Goal: Task Accomplishment & Management: Manage account settings

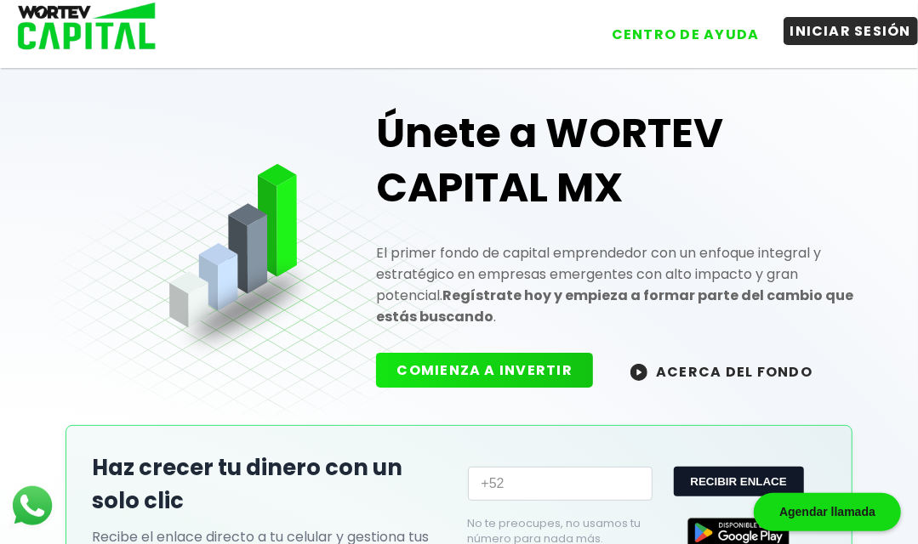
click at [804, 25] on button "INICIAR SESIÓN" at bounding box center [850, 31] width 135 height 28
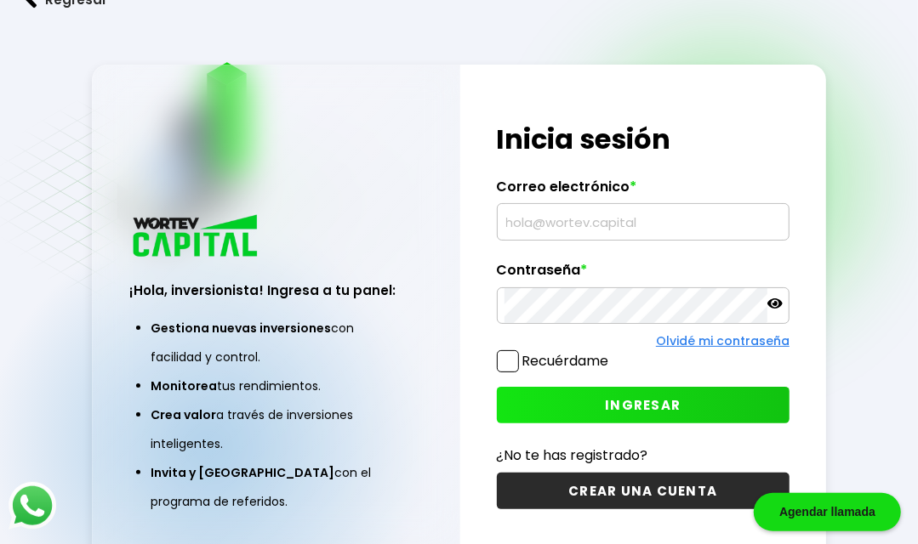
click at [562, 240] on input "text" at bounding box center [642, 222] width 277 height 36
type input "[EMAIL_ADDRESS][DOMAIN_NAME]"
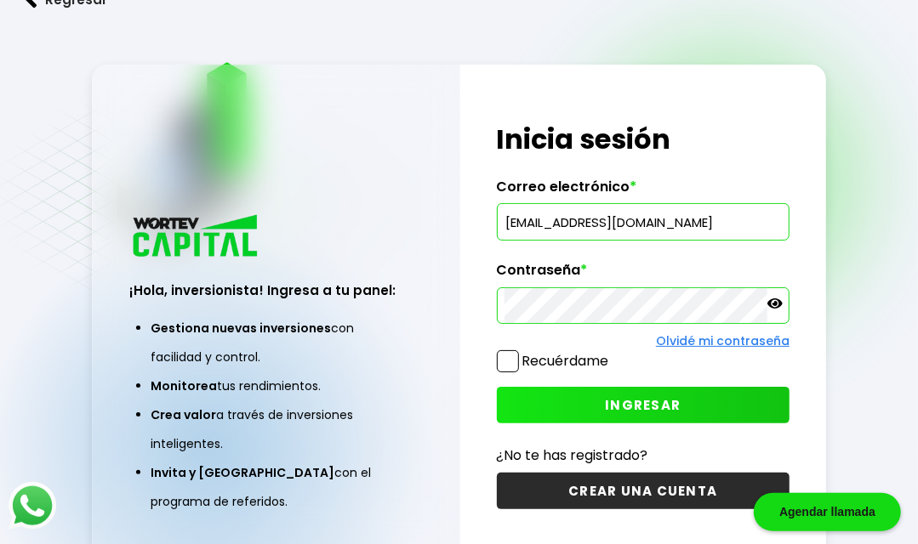
click at [605, 424] on button "INGRESAR" at bounding box center [643, 405] width 293 height 37
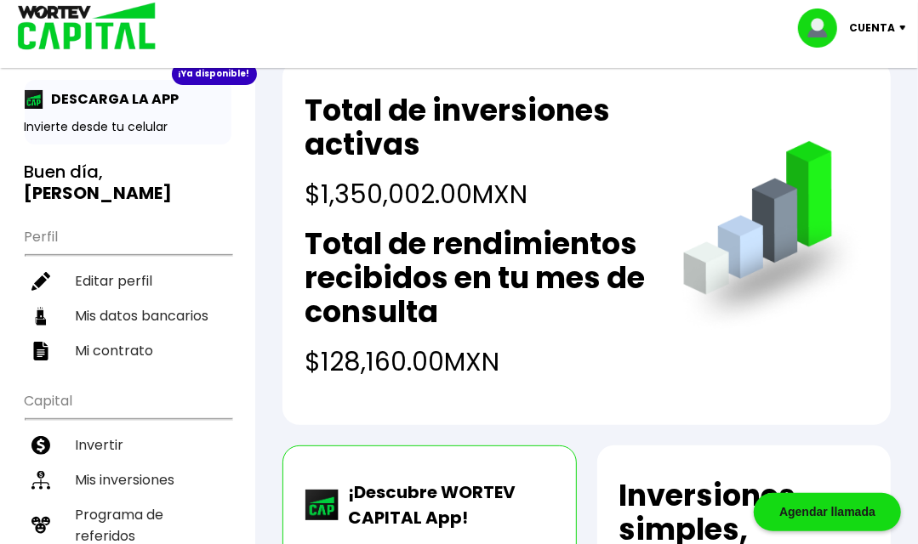
scroll to position [119, 0]
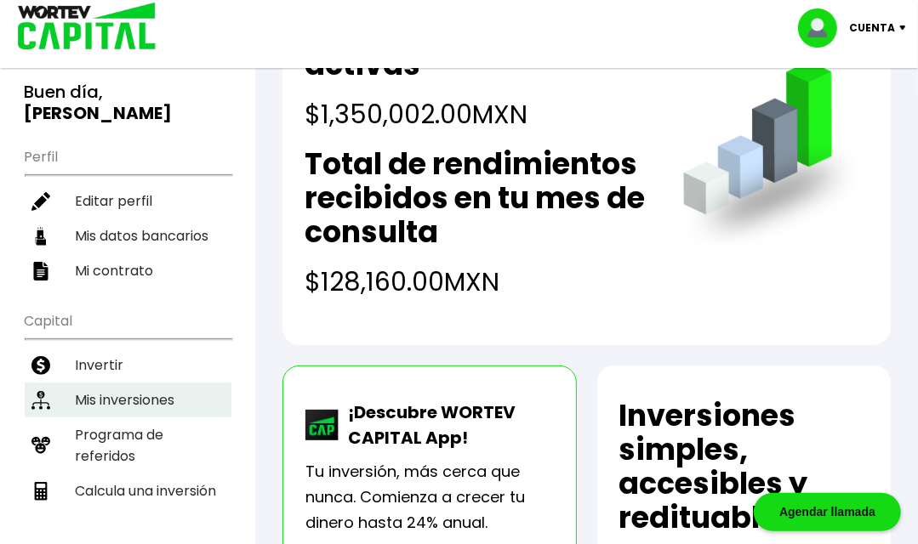
click at [78, 383] on li "Mis inversiones" at bounding box center [128, 400] width 207 height 35
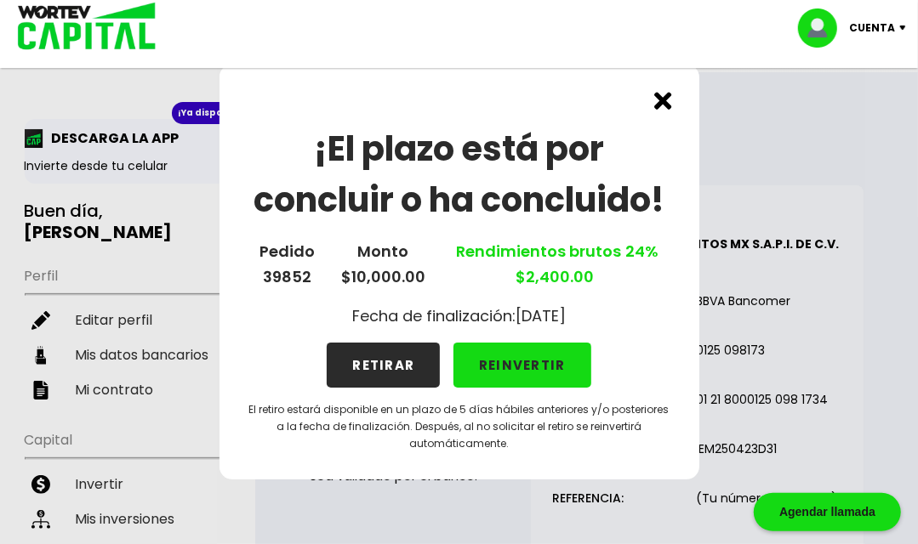
click at [659, 106] on img at bounding box center [663, 101] width 18 height 18
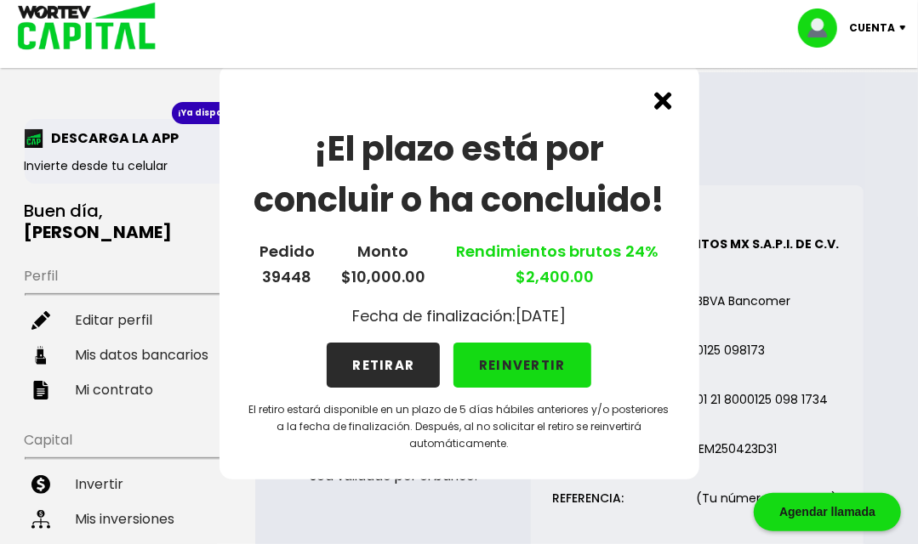
click at [659, 97] on img at bounding box center [663, 101] width 18 height 18
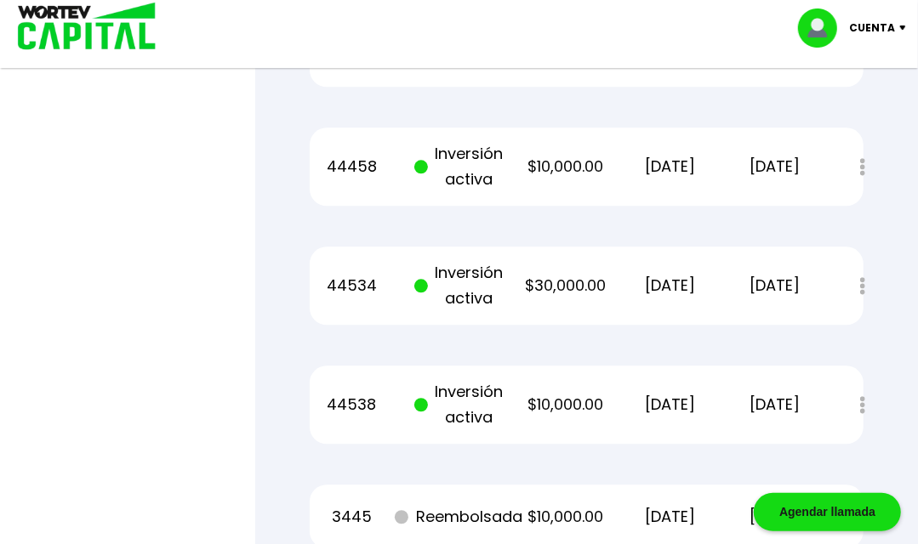
scroll to position [8453, 0]
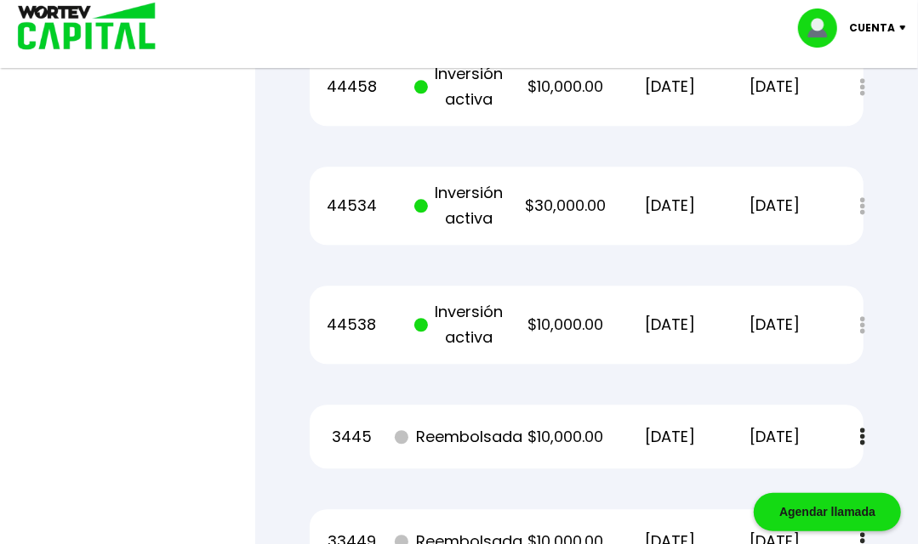
click at [860, 30] on p "Cuenta" at bounding box center [872, 28] width 46 height 26
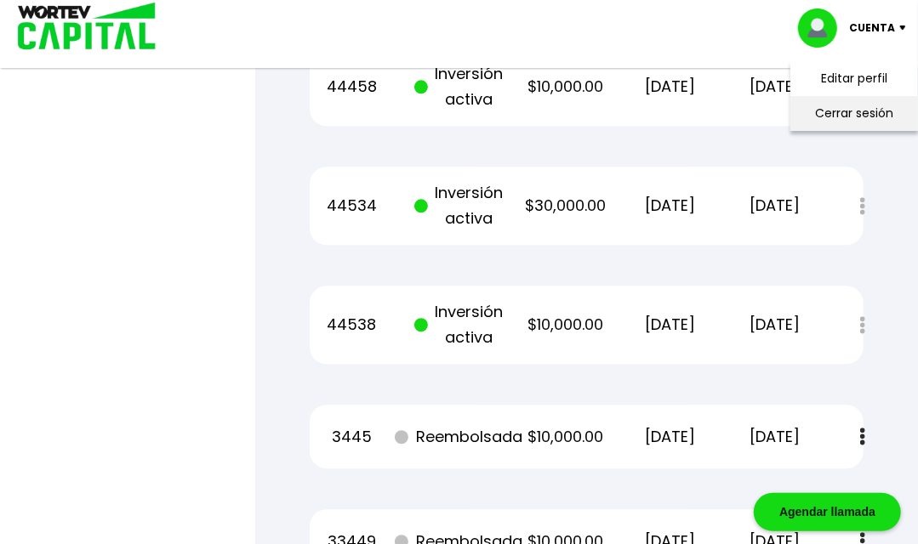
click at [805, 114] on li "Cerrar sesión" at bounding box center [854, 113] width 136 height 35
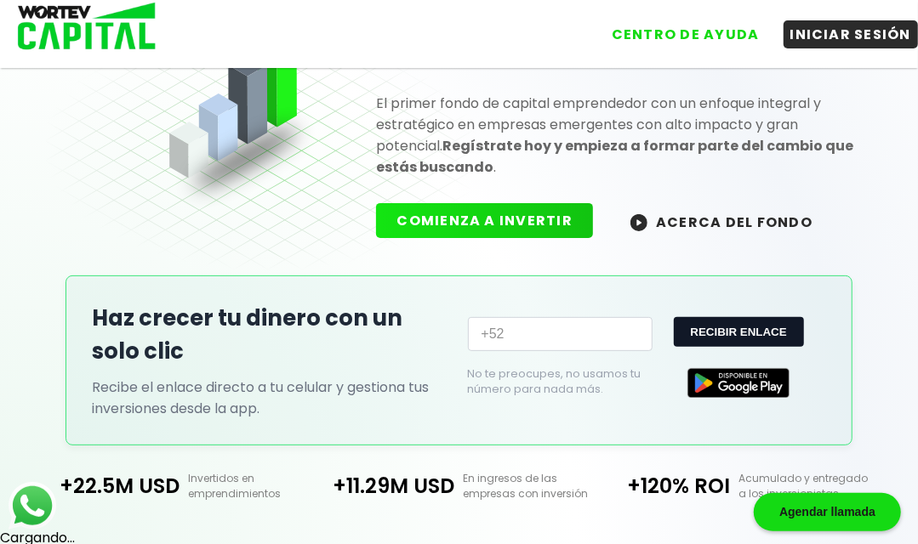
scroll to position [605, 0]
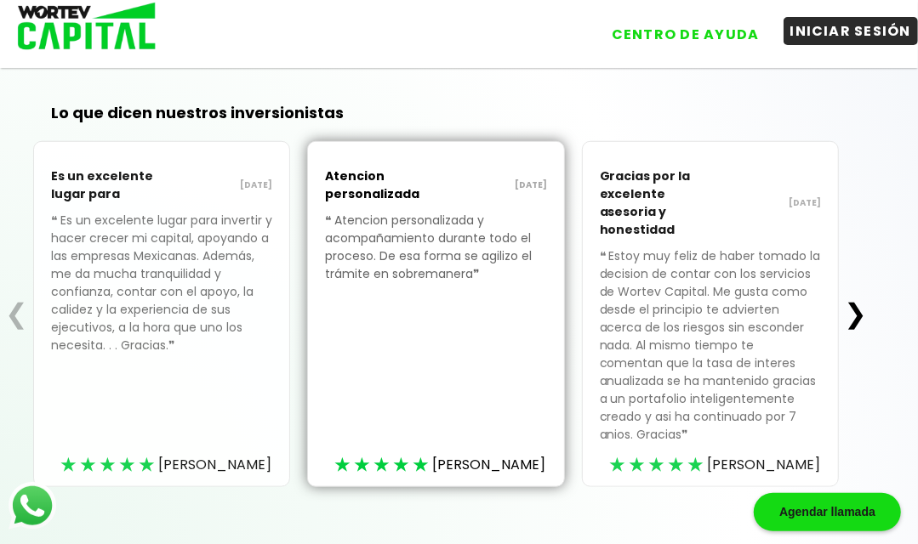
click at [810, 41] on button "INICIAR SESIÓN" at bounding box center [850, 31] width 135 height 28
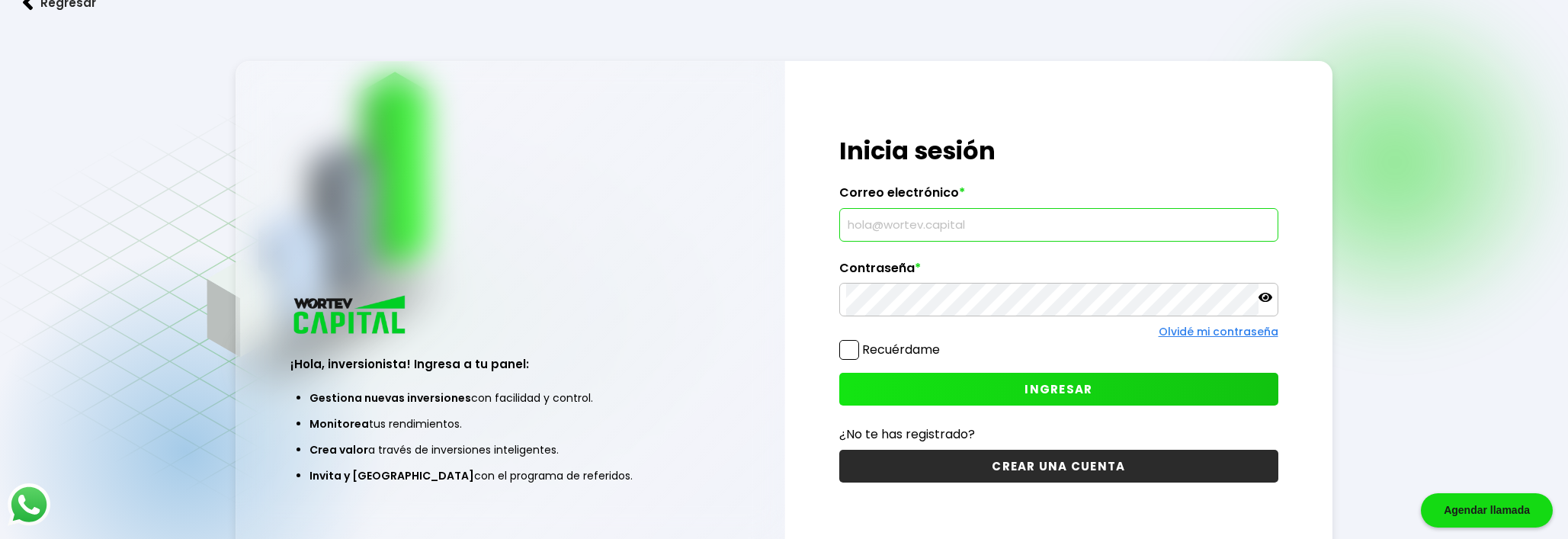
click at [870, 241] on input "text" at bounding box center [1059, 225] width 425 height 32
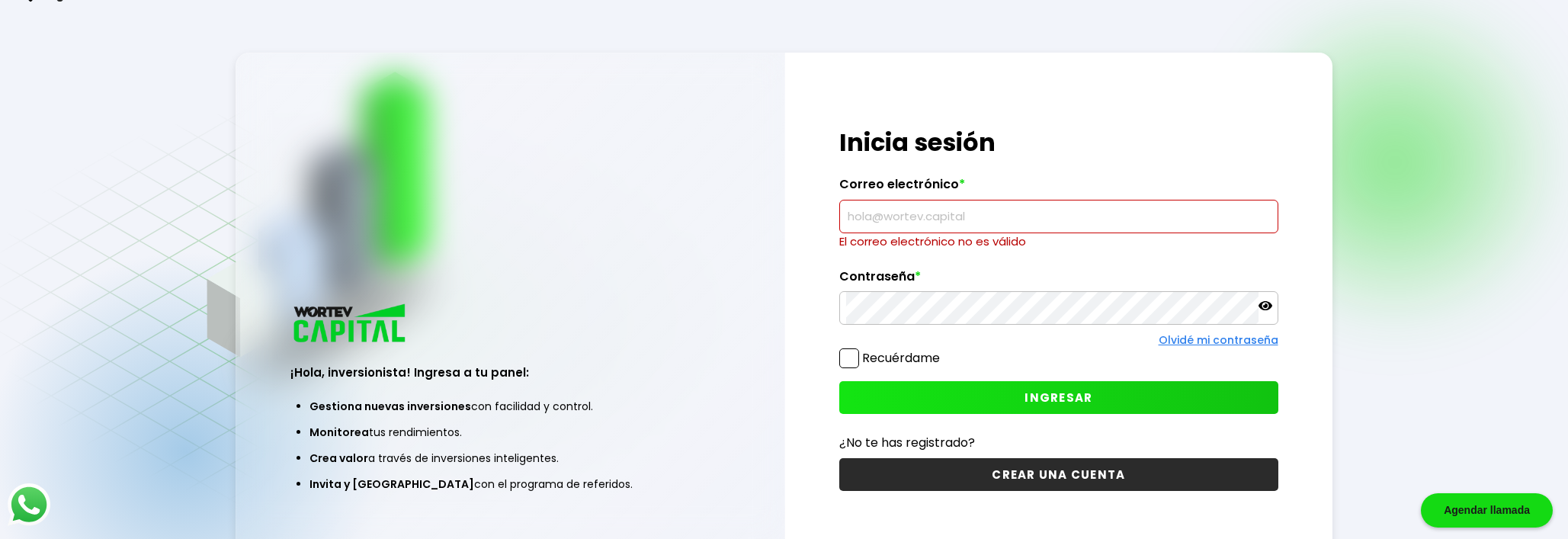
type input "[EMAIL_ADDRESS][DOMAIN_NAME]"
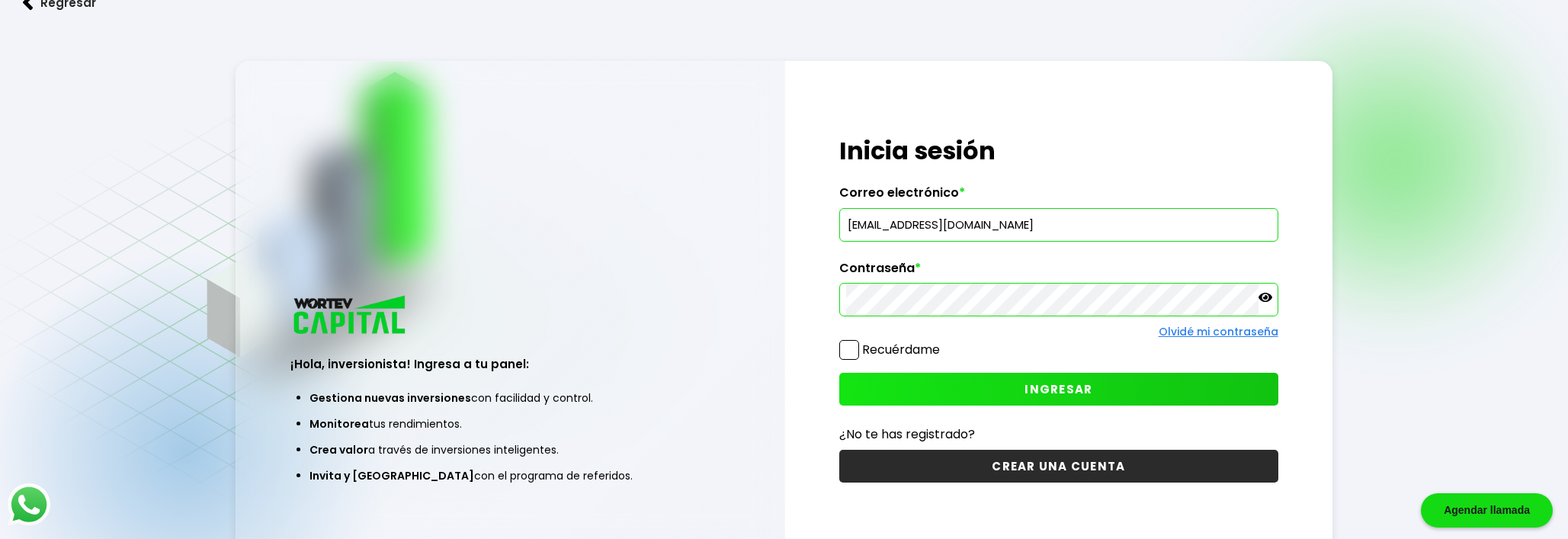
click at [1056, 397] on span "INGRESAR" at bounding box center [1059, 389] width 68 height 16
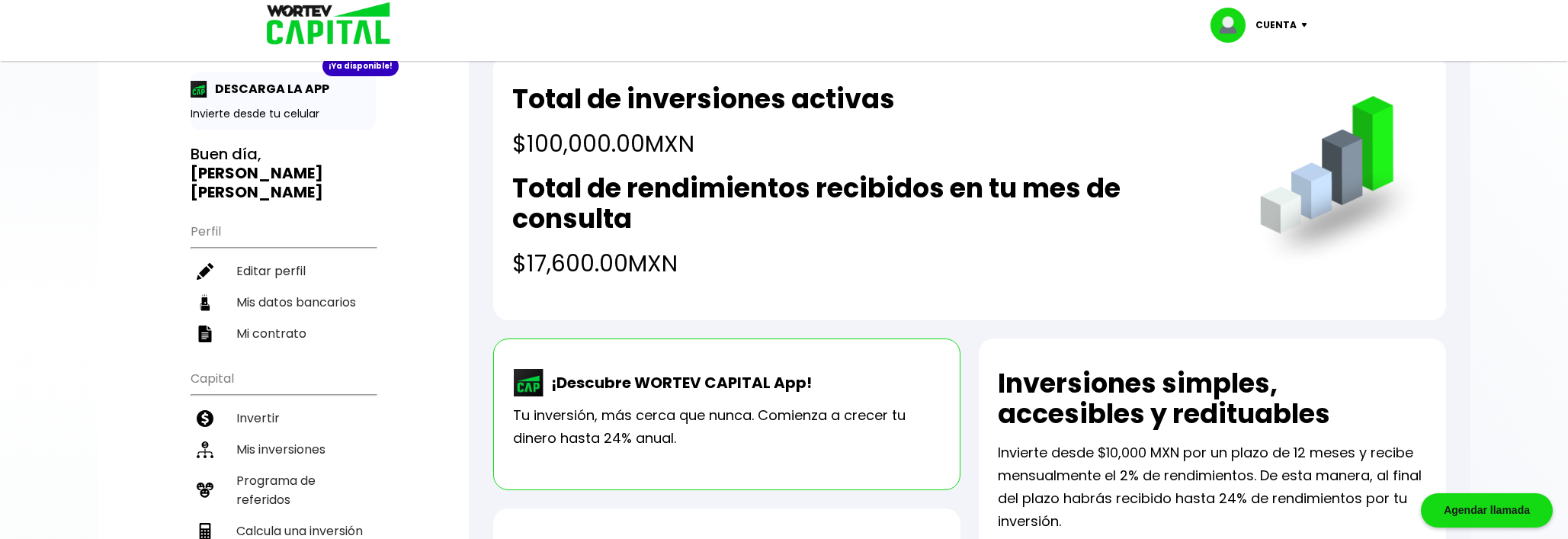
scroll to position [71, 0]
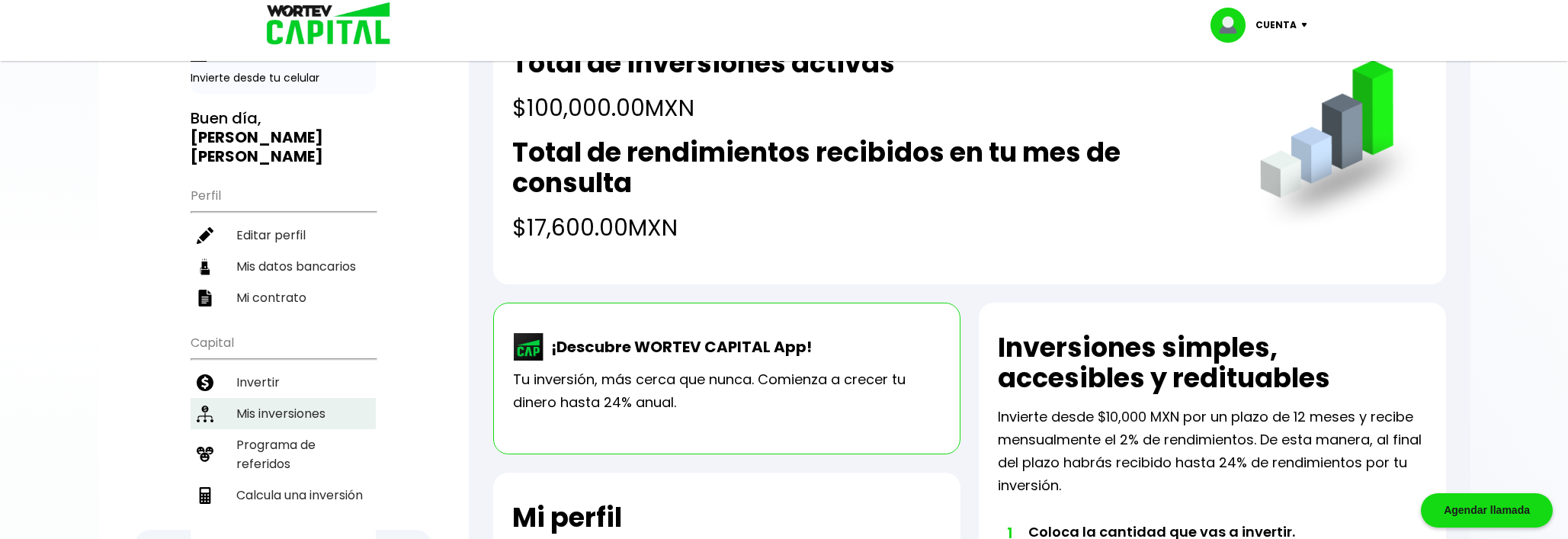
click at [318, 398] on li "Mis inversiones" at bounding box center [283, 413] width 186 height 31
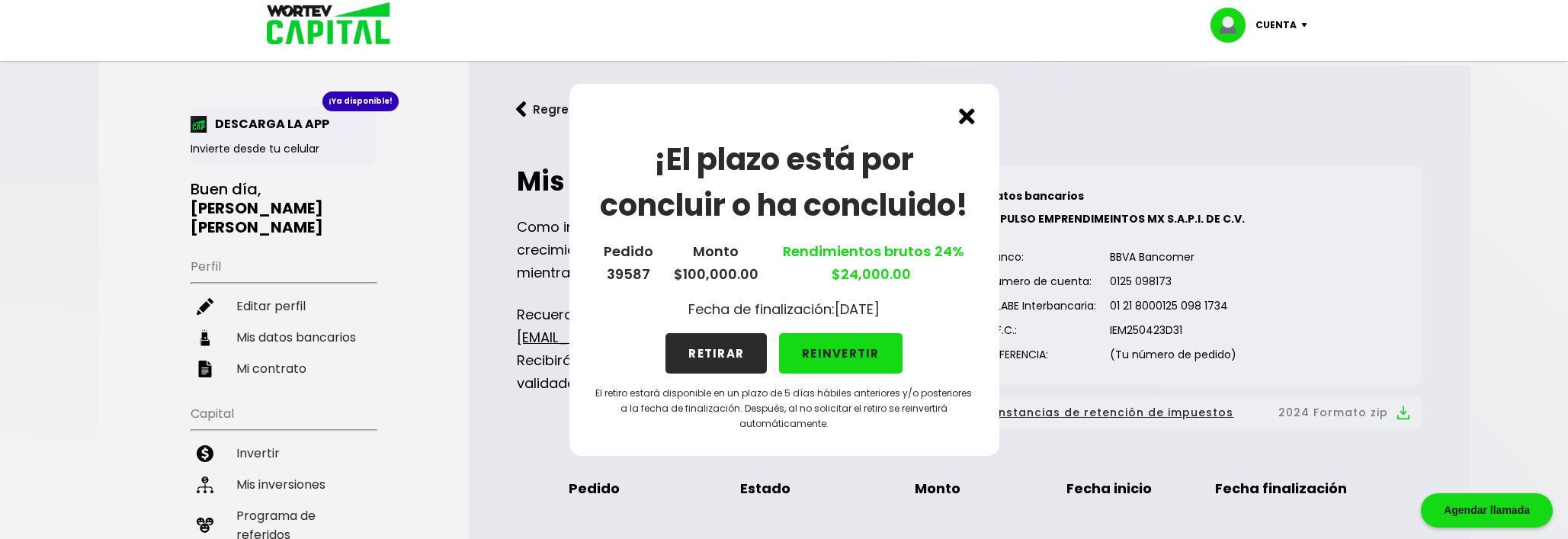
click at [966, 115] on img at bounding box center [967, 117] width 16 height 16
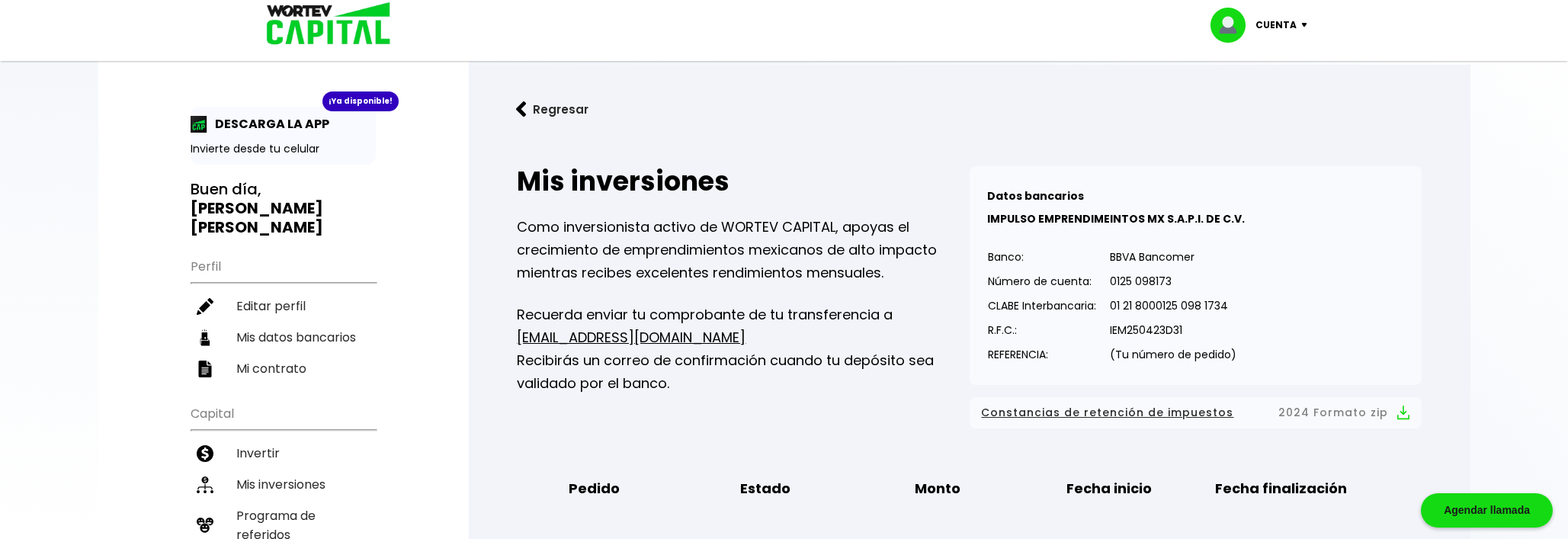
click at [1147, 22] on p "Cuenta" at bounding box center [1277, 25] width 41 height 23
click at [1147, 109] on li "Cerrar sesión" at bounding box center [1261, 101] width 122 height 31
